Goal: Find specific page/section: Find specific page/section

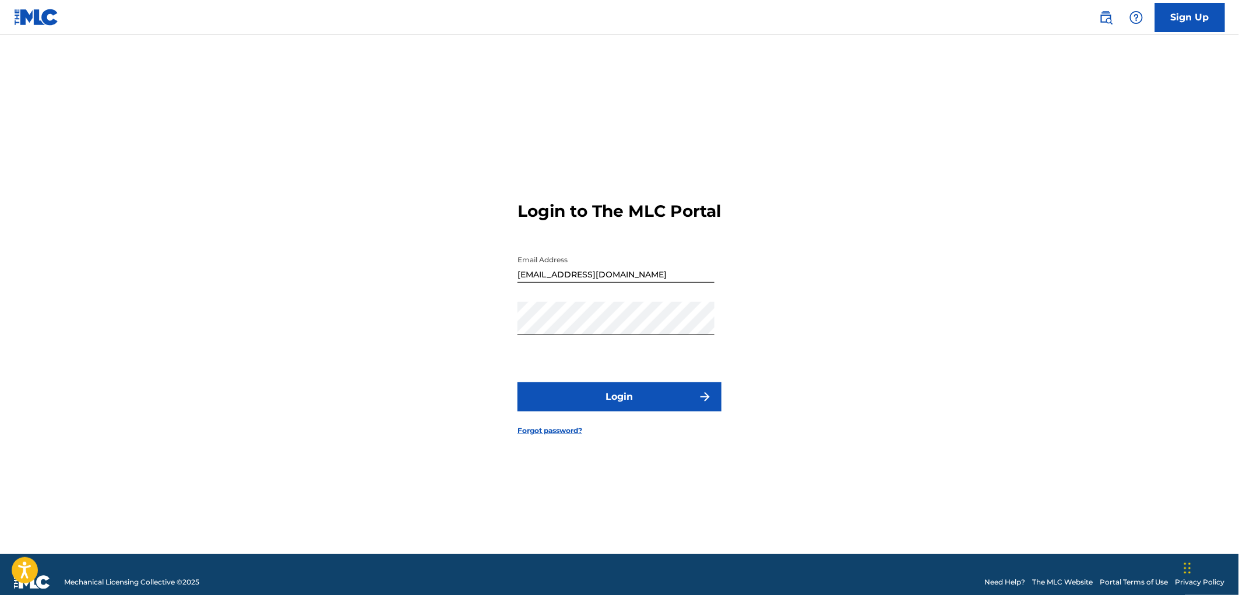
click at [711, 404] on img "submit" at bounding box center [705, 397] width 14 height 14
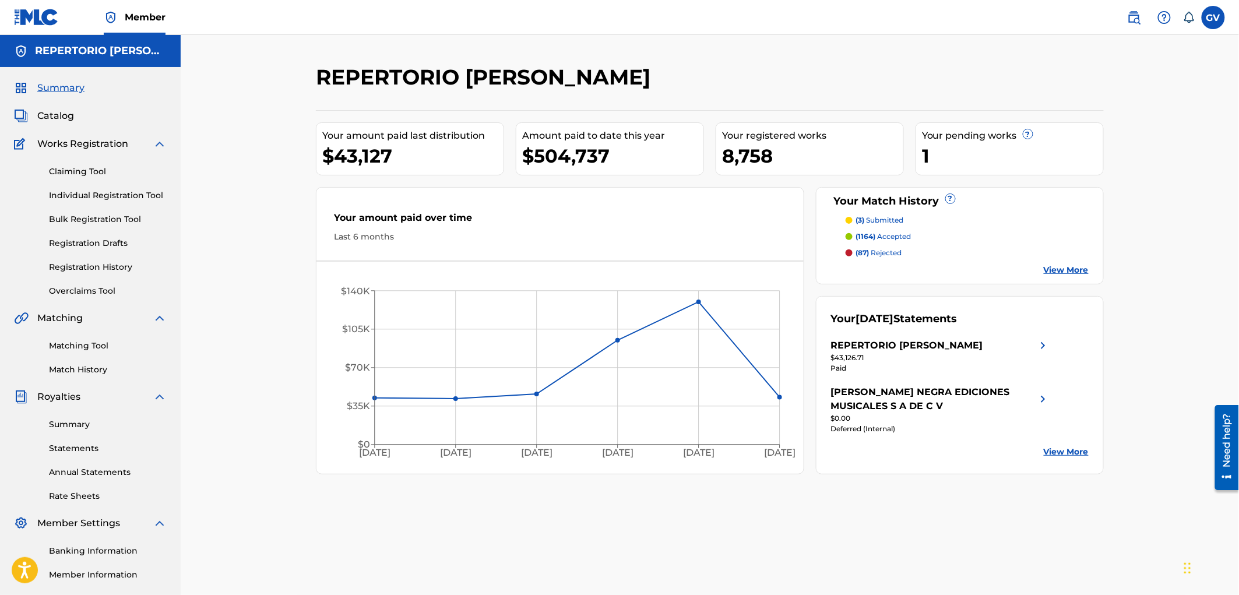
drag, startPoint x: 55, startPoint y: 111, endPoint x: 138, endPoint y: 66, distance: 93.6
click at [55, 109] on span "Catalog" at bounding box center [55, 116] width 37 height 14
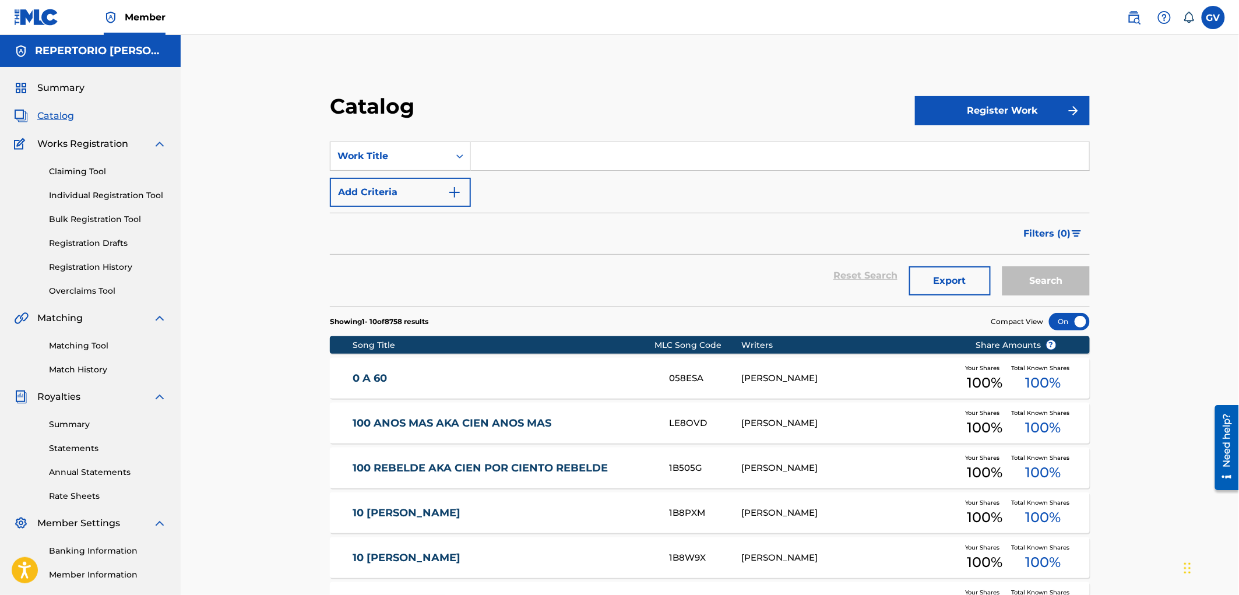
drag, startPoint x: 565, startPoint y: 35, endPoint x: 581, endPoint y: 91, distance: 58.7
click at [581, 91] on div "Catalog Register Work SearchWithCriteria981dcf57-e5a8-46bc-ba59-37aa076b03f3 Wo…" at bounding box center [710, 463] width 816 height 798
